Goal: Information Seeking & Learning: Learn about a topic

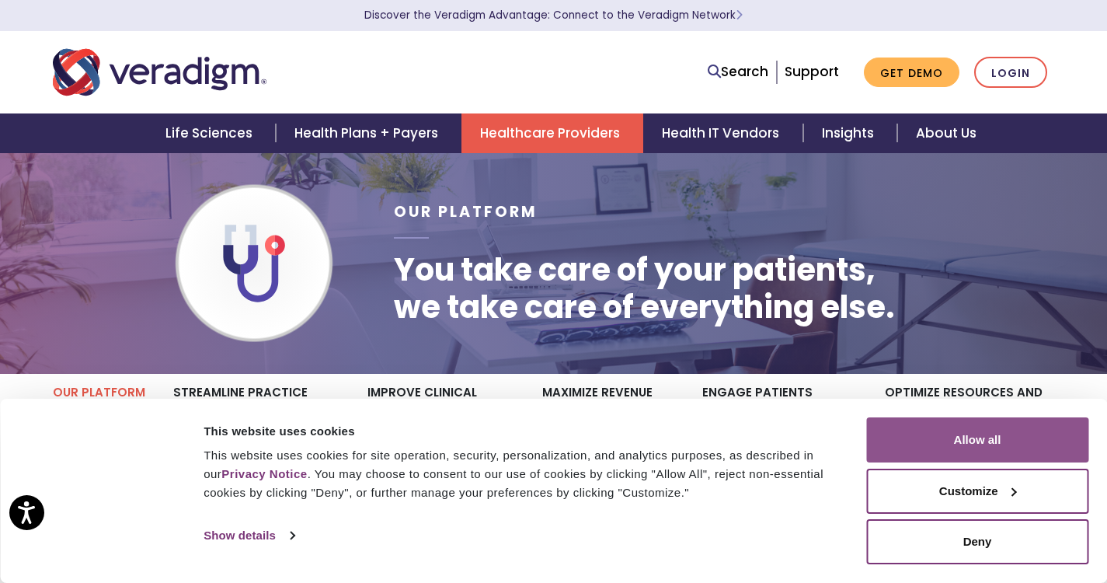
click at [962, 444] on button "Allow all" at bounding box center [977, 439] width 222 height 45
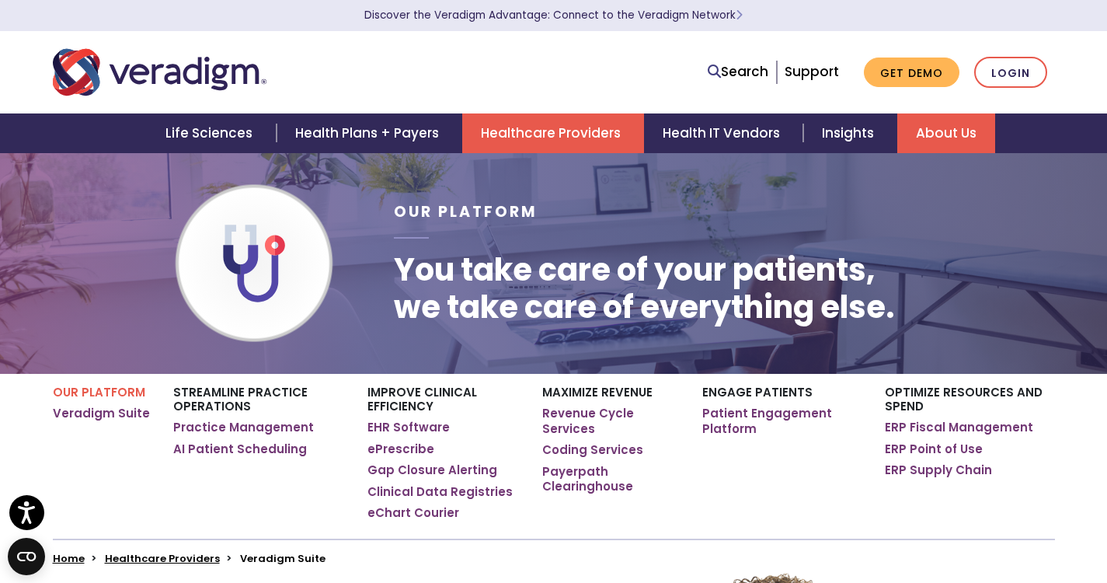
click at [953, 131] on link "About Us" at bounding box center [946, 133] width 98 height 40
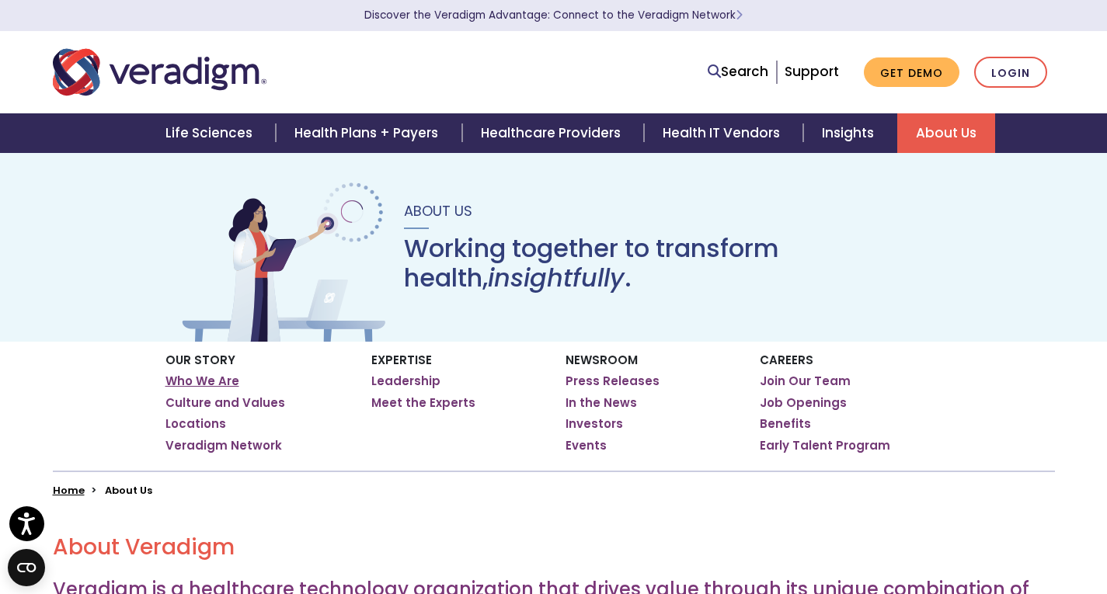
click at [202, 380] on link "Who We Are" at bounding box center [202, 382] width 74 height 16
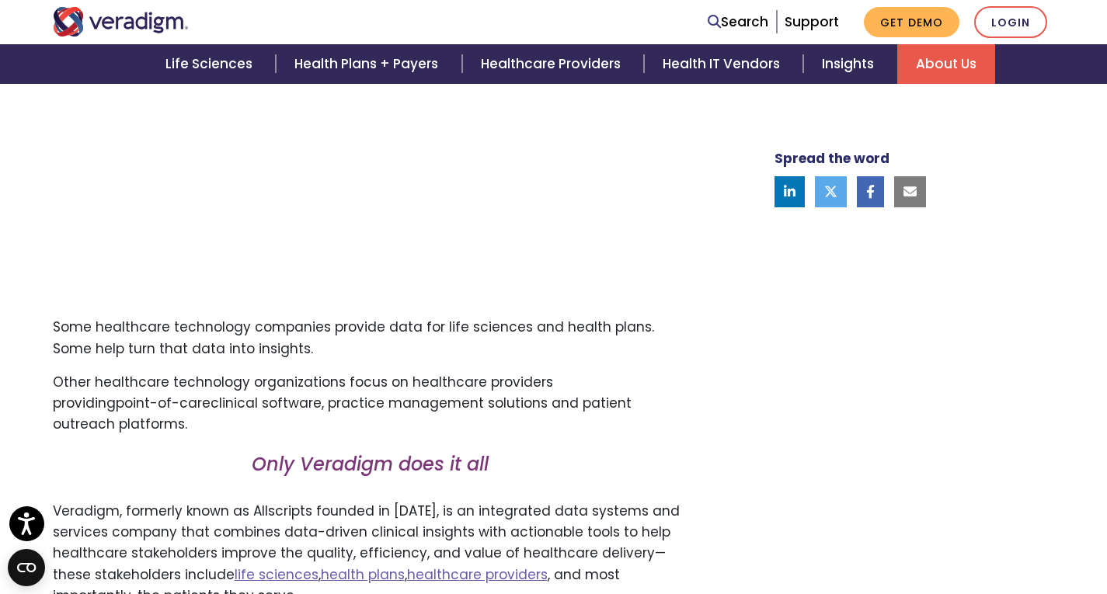
scroll to position [401, 0]
